Goal: Find specific page/section: Find specific page/section

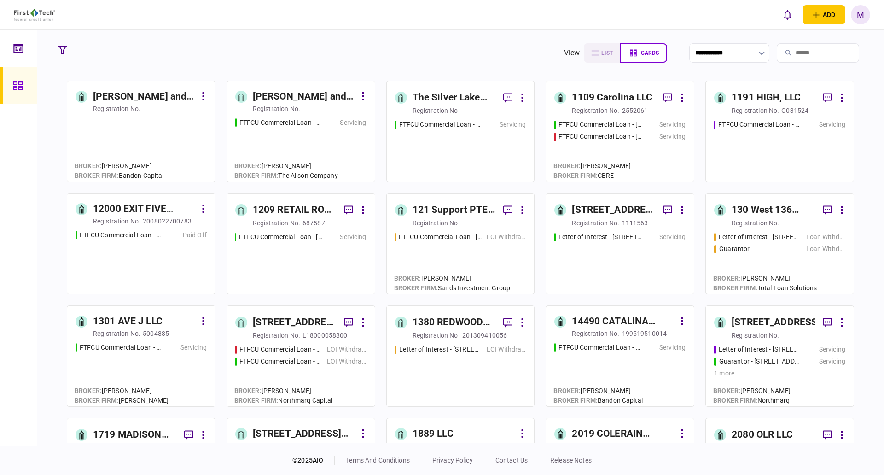
click at [800, 56] on input "search" at bounding box center [818, 52] width 82 height 19
click at [811, 52] on input "search" at bounding box center [818, 52] width 82 height 19
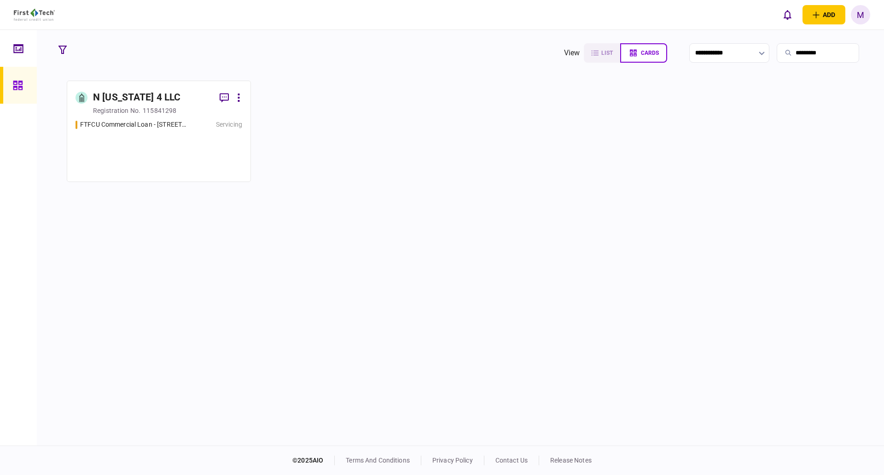
type input "*********"
click at [221, 188] on div "N [US_STATE] 4 LLC registration no. 115841298 FTFCU Commercial Loan - [STREET_A…" at bounding box center [460, 262] width 812 height 362
click at [212, 169] on div "FTFCU Commercial Loan - [STREET_ADDRESS] Servicing" at bounding box center [158, 146] width 167 height 53
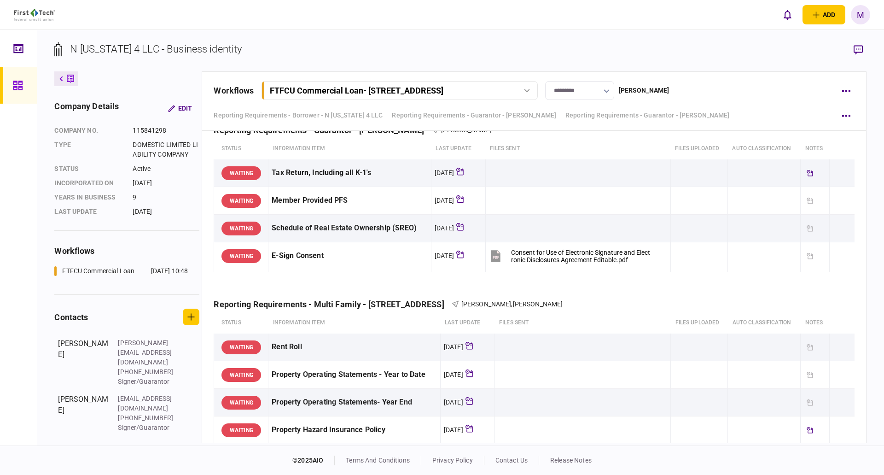
scroll to position [336, 0]
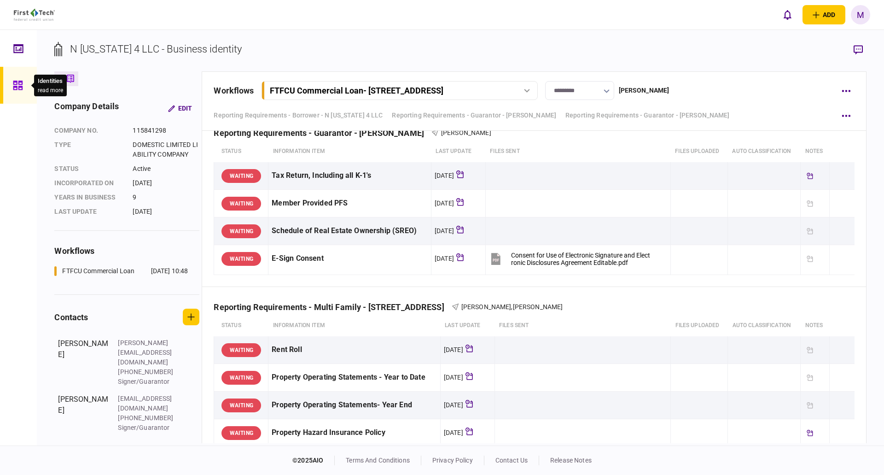
click at [21, 82] on icon at bounding box center [18, 85] width 10 height 11
